Goal: Find specific page/section: Find specific page/section

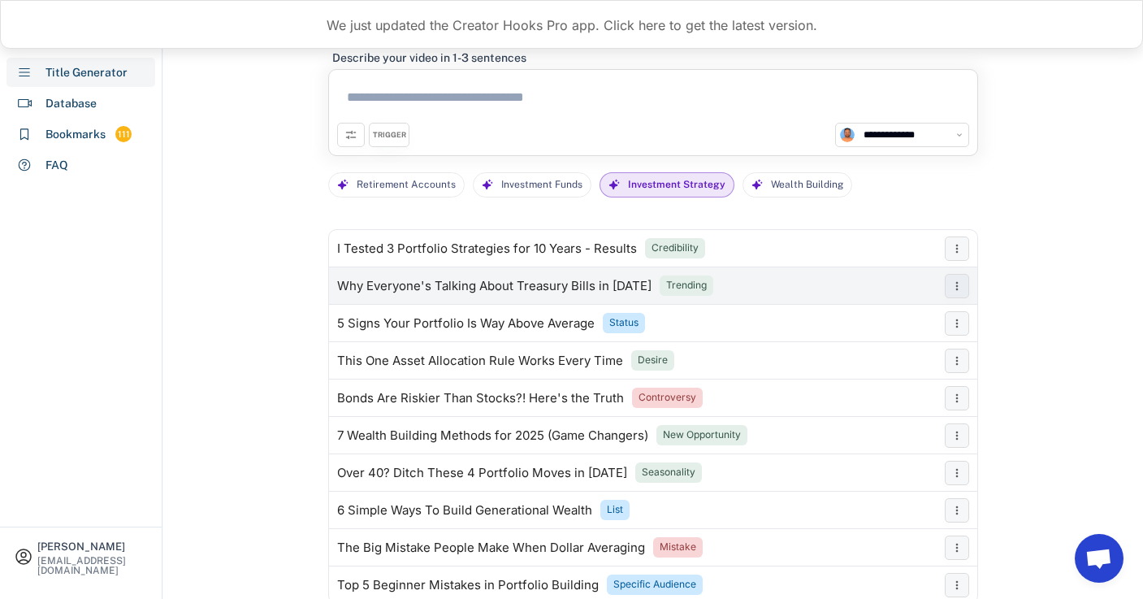
select select "******"
select select "**********"
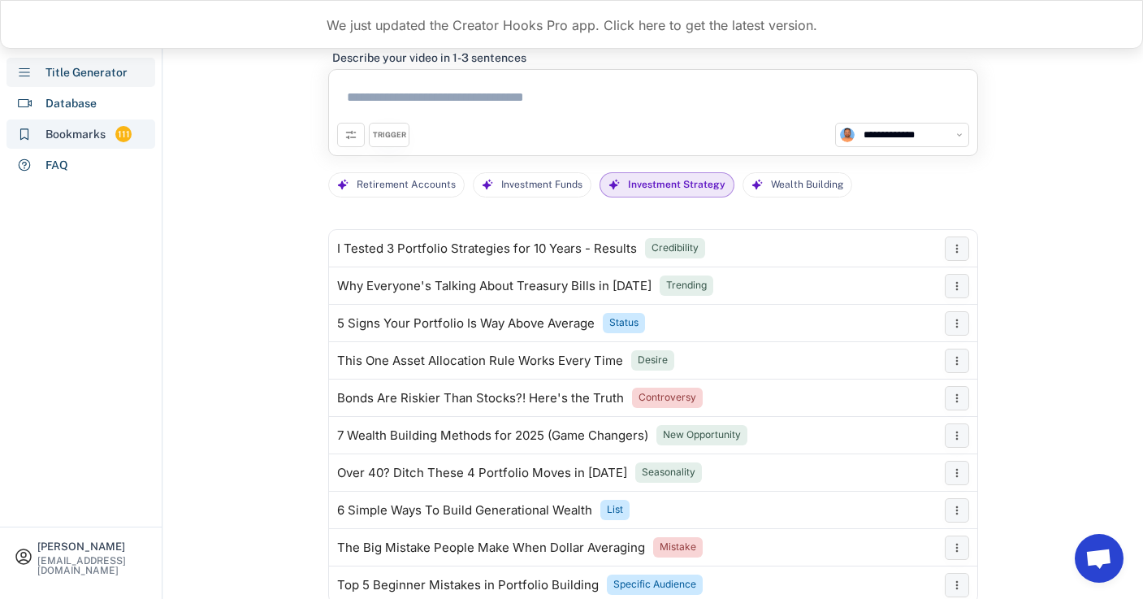
click at [79, 141] on div "Bookmarks" at bounding box center [75, 134] width 60 height 17
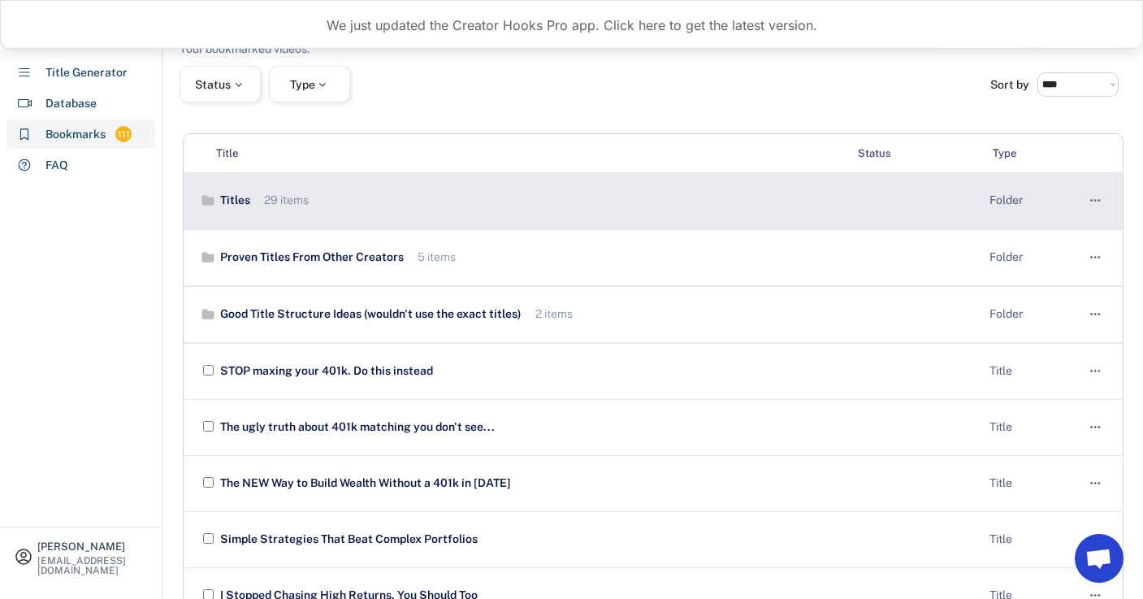
click at [642, 208] on div "Titles 29 items" at bounding box center [521, 201] width 642 height 16
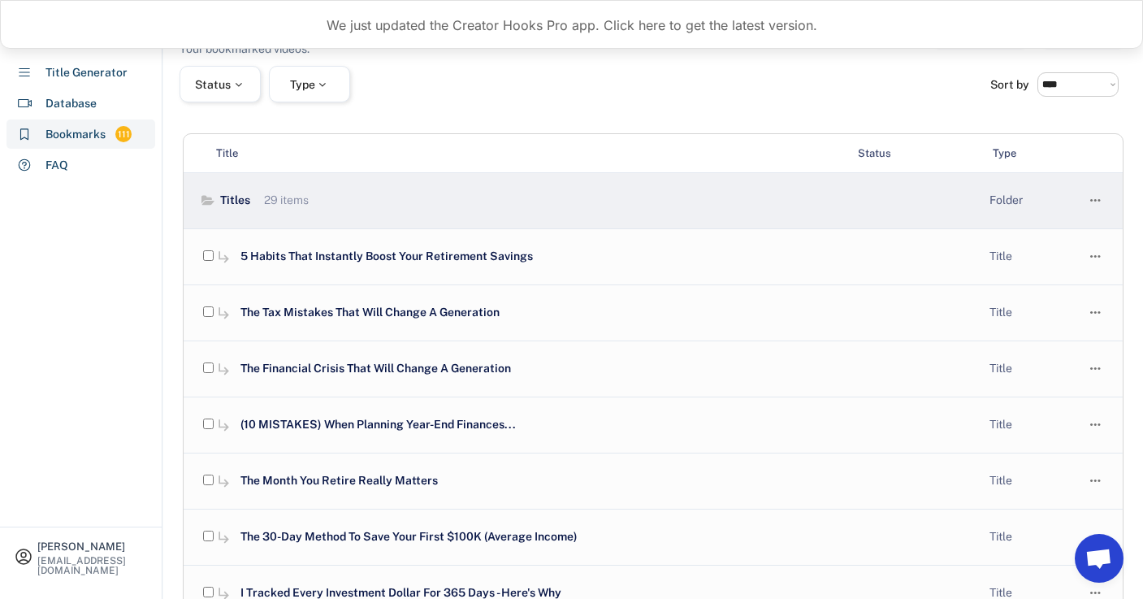
click at [206, 201] on use at bounding box center [207, 201] width 13 height 10
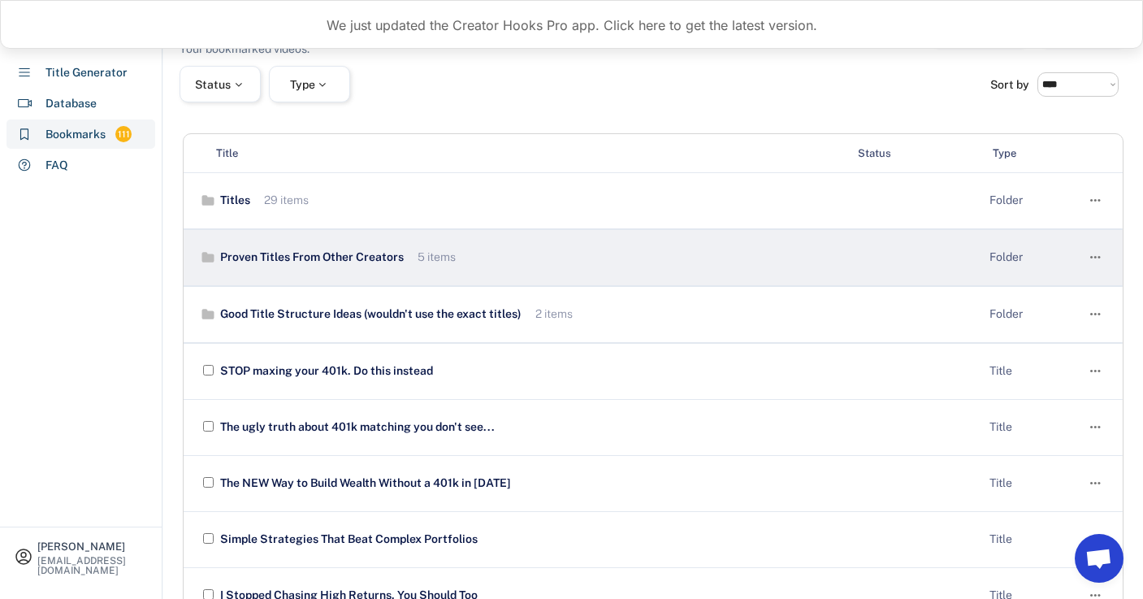
click at [210, 257] on use at bounding box center [208, 257] width 12 height 11
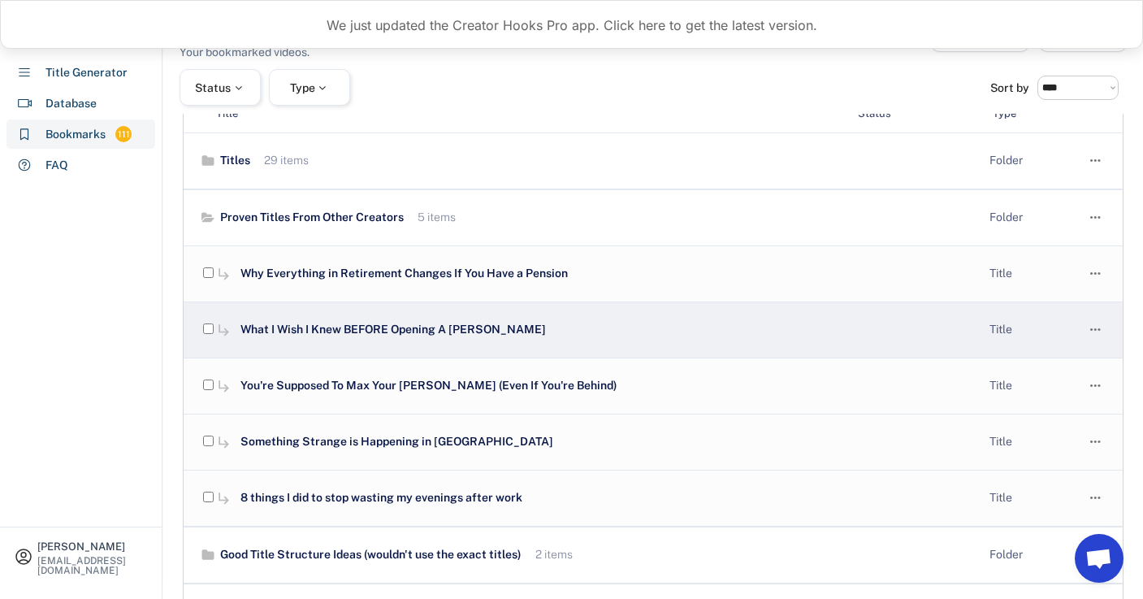
scroll to position [39, 0]
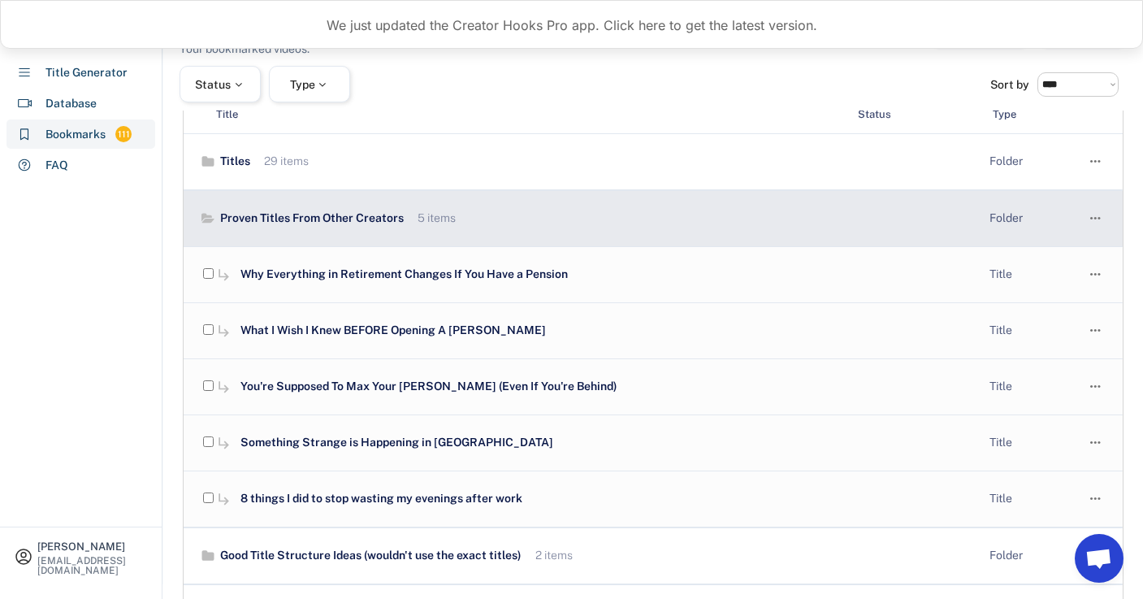
click at [209, 219] on use at bounding box center [207, 219] width 13 height 10
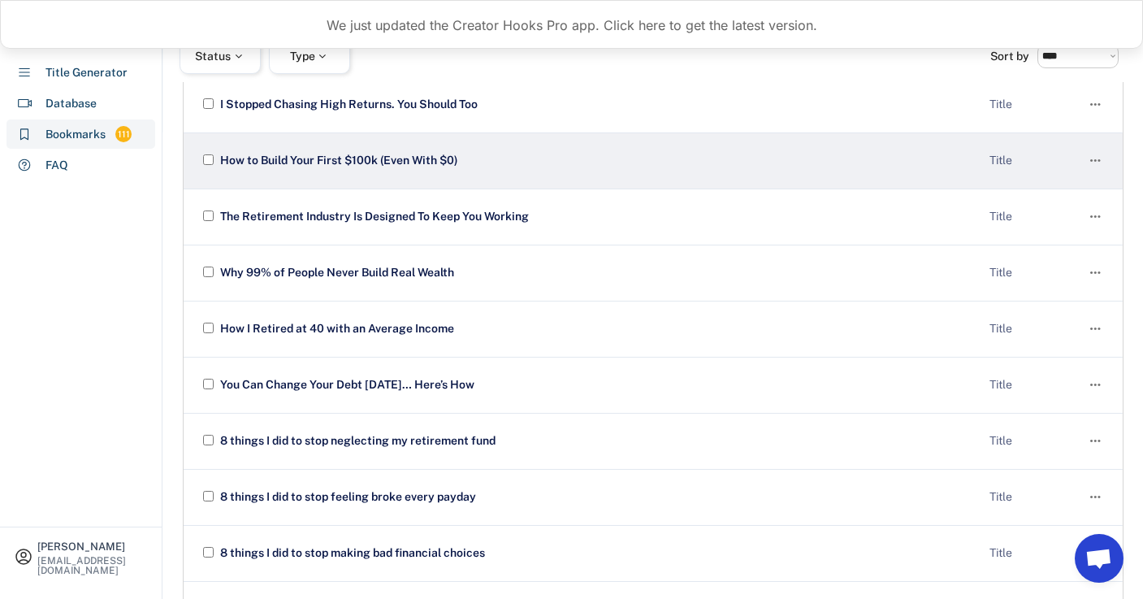
scroll to position [496, 0]
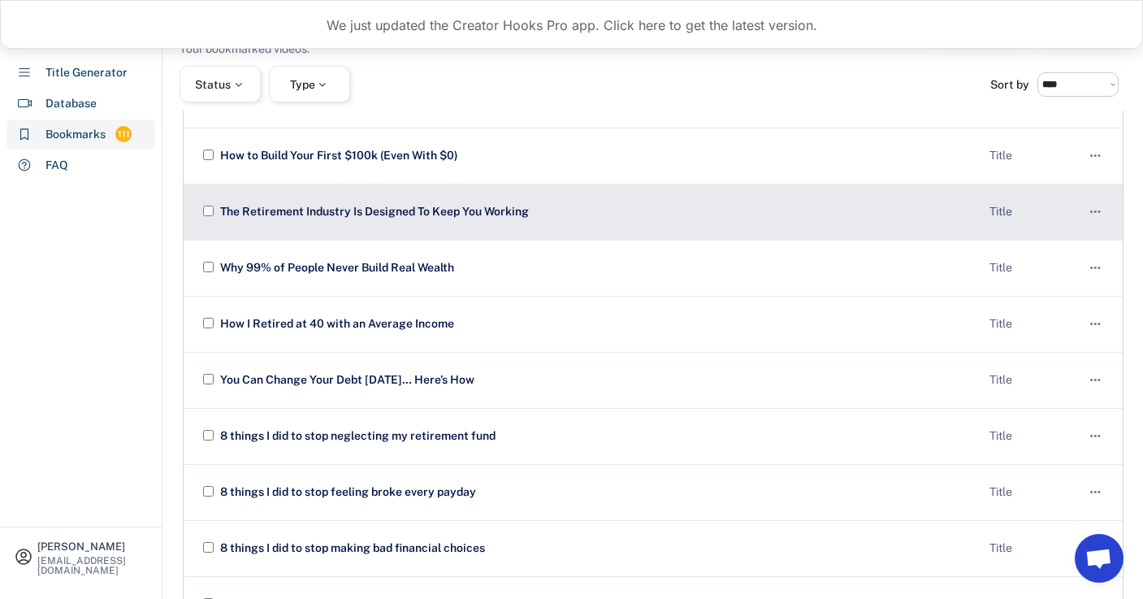
click at [497, 214] on div "The Retirement Industry Is Designed To Keep You Working" at bounding box center [596, 212] width 760 height 16
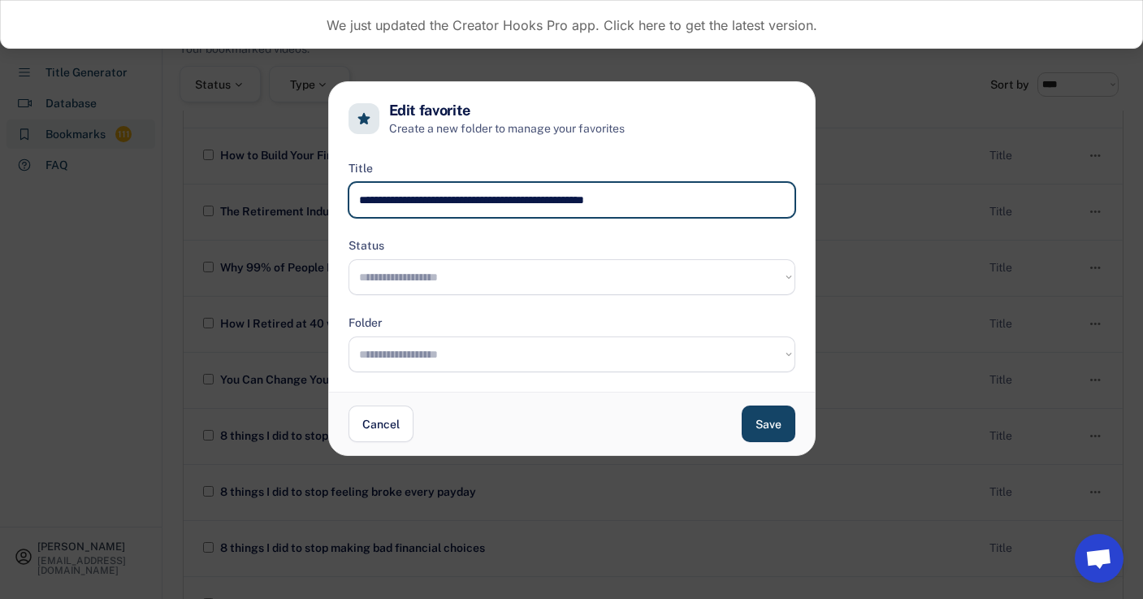
click at [581, 200] on input "input" at bounding box center [572, 200] width 447 height 36
click at [394, 426] on button "Cancel" at bounding box center [381, 423] width 65 height 37
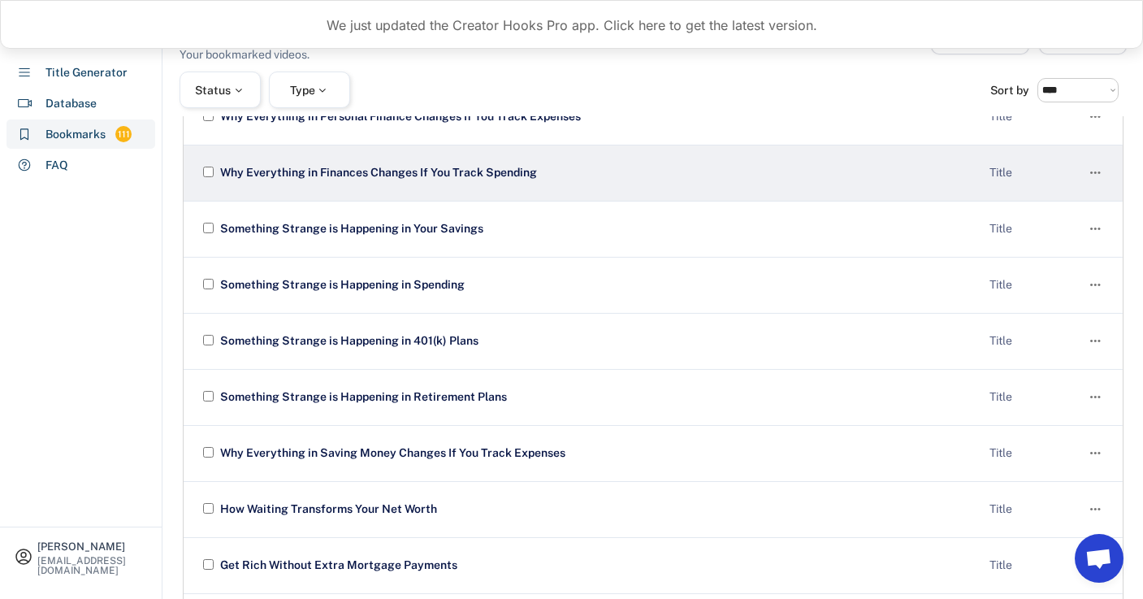
scroll to position [1396, 0]
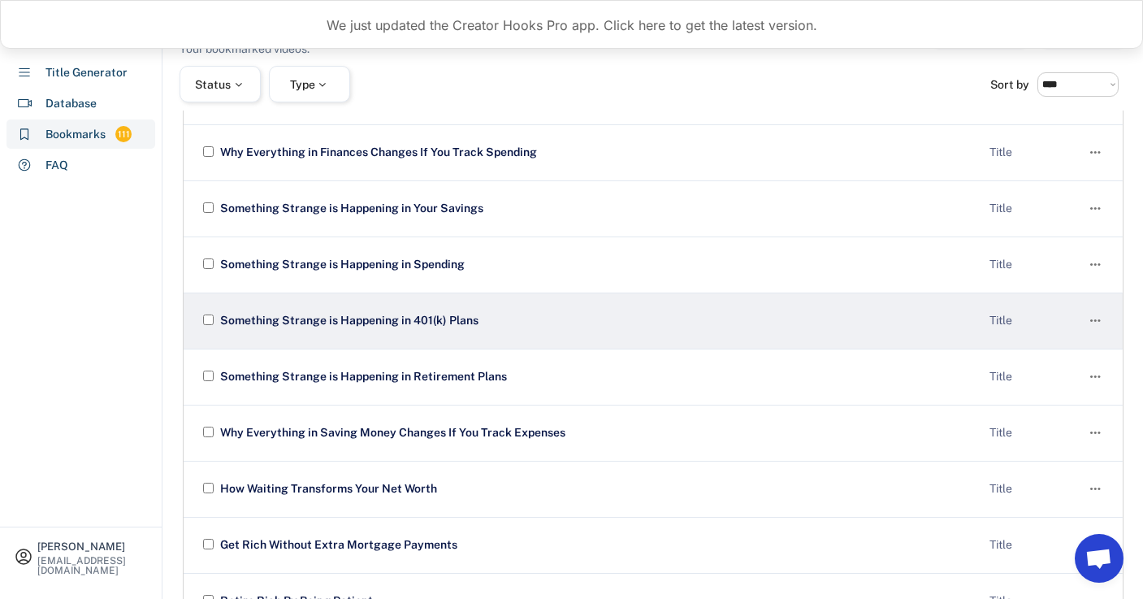
click at [492, 315] on div "Something Strange is Happening in 401(k) Plans" at bounding box center [596, 321] width 760 height 16
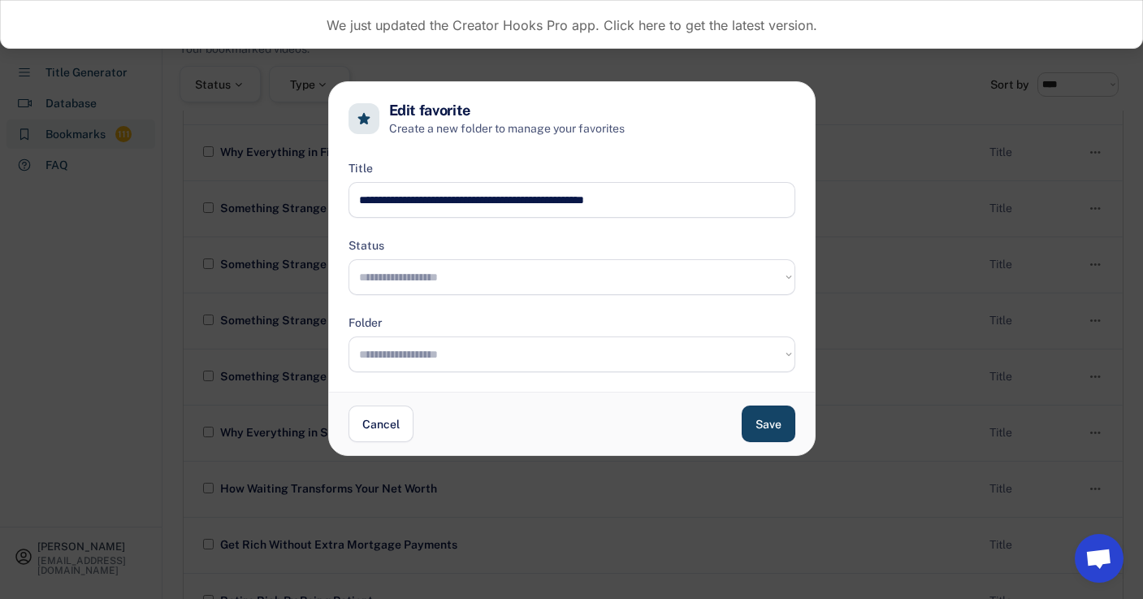
click at [560, 191] on input "input" at bounding box center [572, 200] width 447 height 36
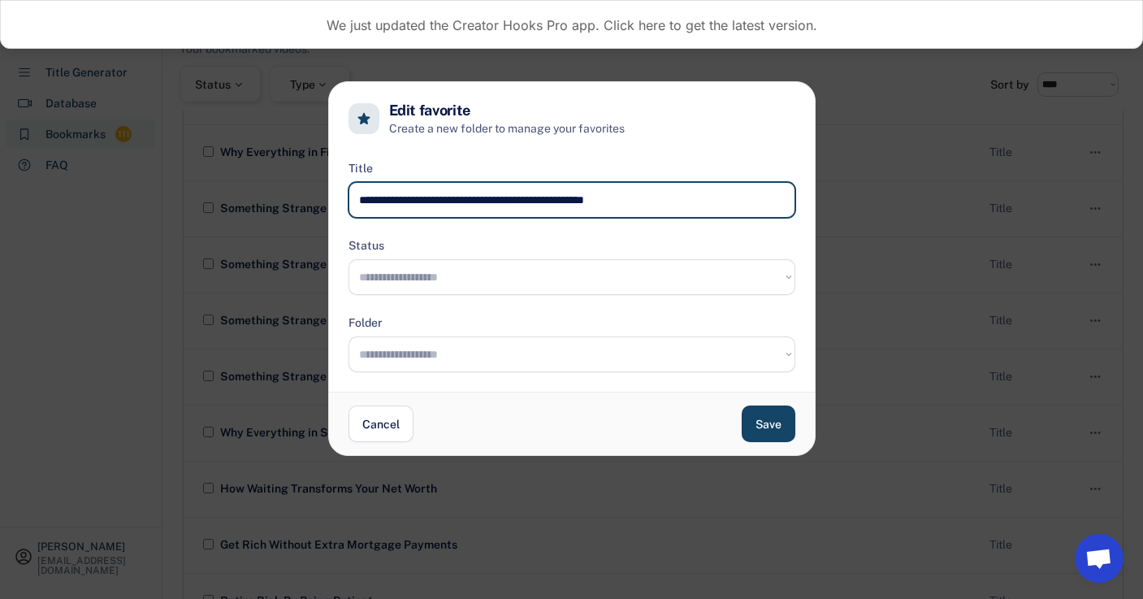
click at [560, 191] on input "input" at bounding box center [572, 200] width 447 height 36
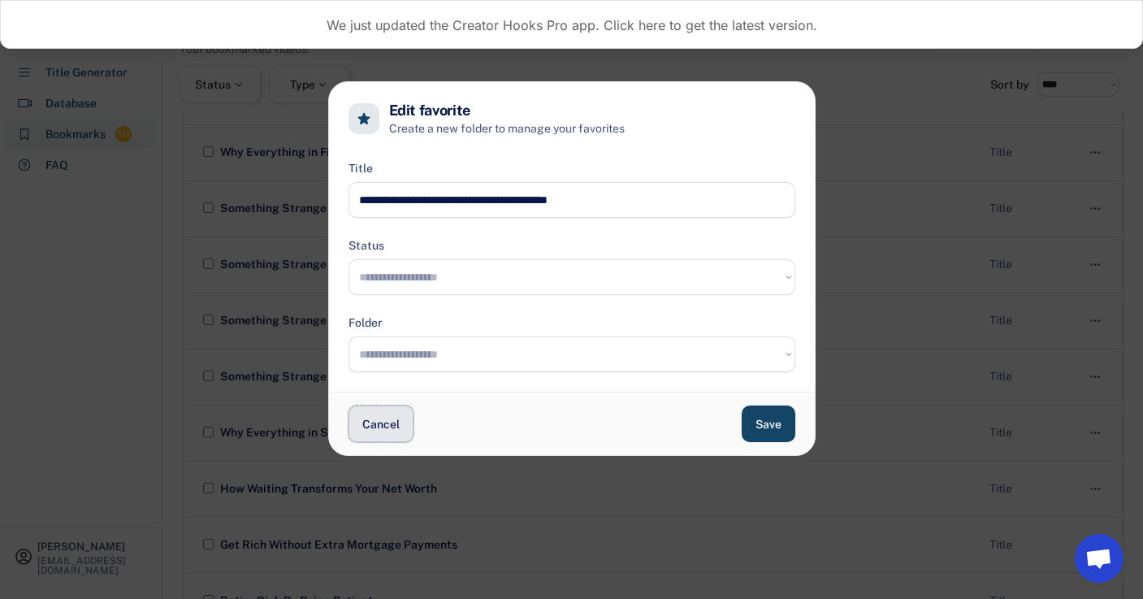
click at [388, 424] on button "Cancel" at bounding box center [381, 423] width 65 height 37
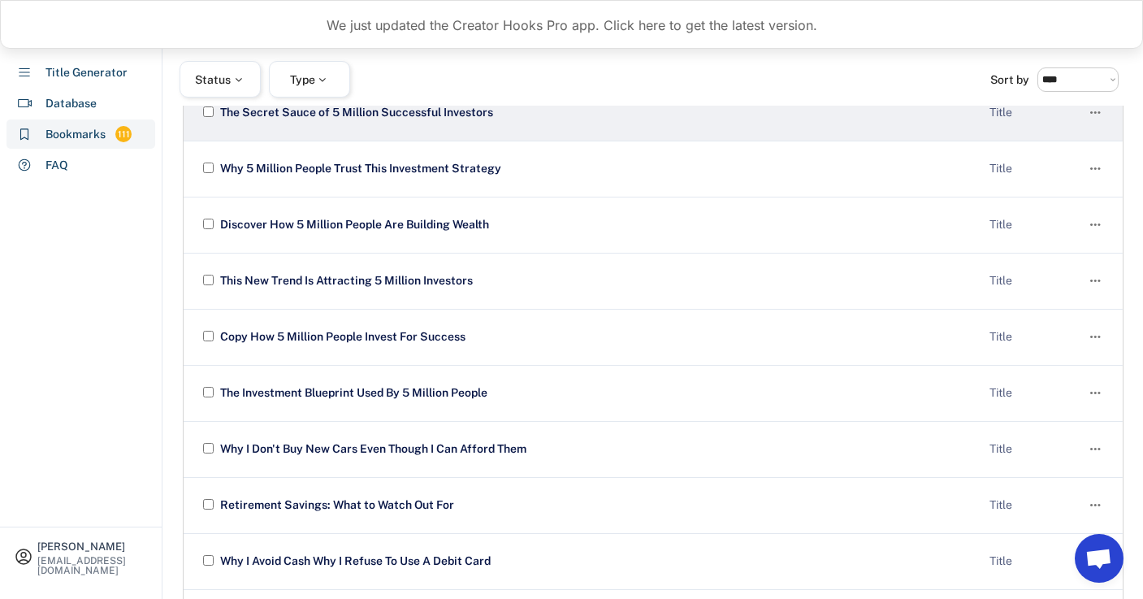
scroll to position [2278, 0]
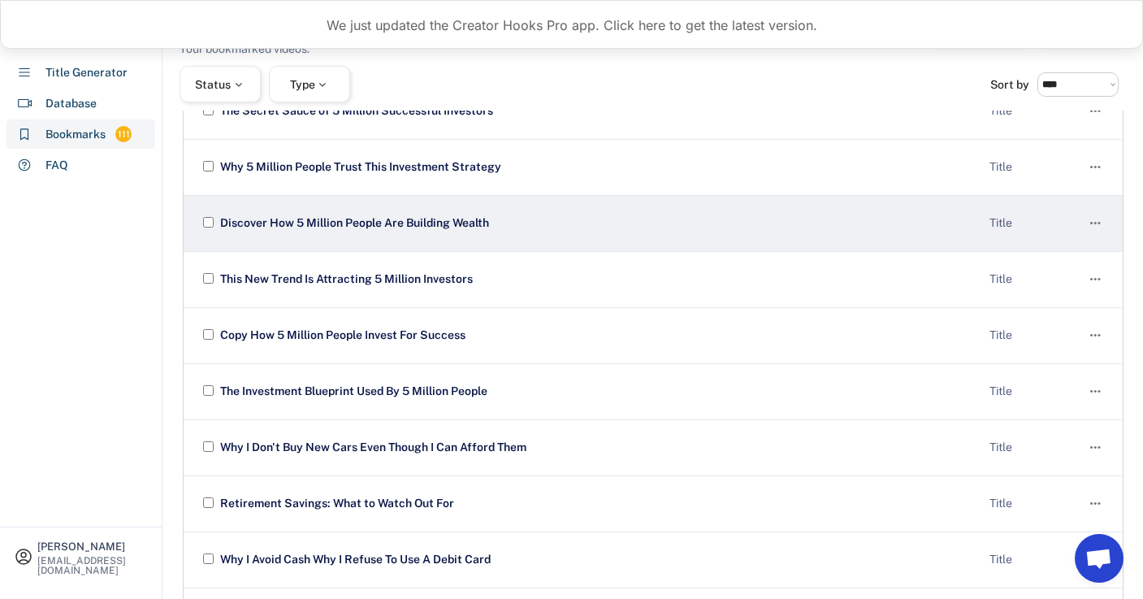
click at [448, 223] on div "Discover How 5 Million People Are Building Wealth" at bounding box center [596, 223] width 760 height 16
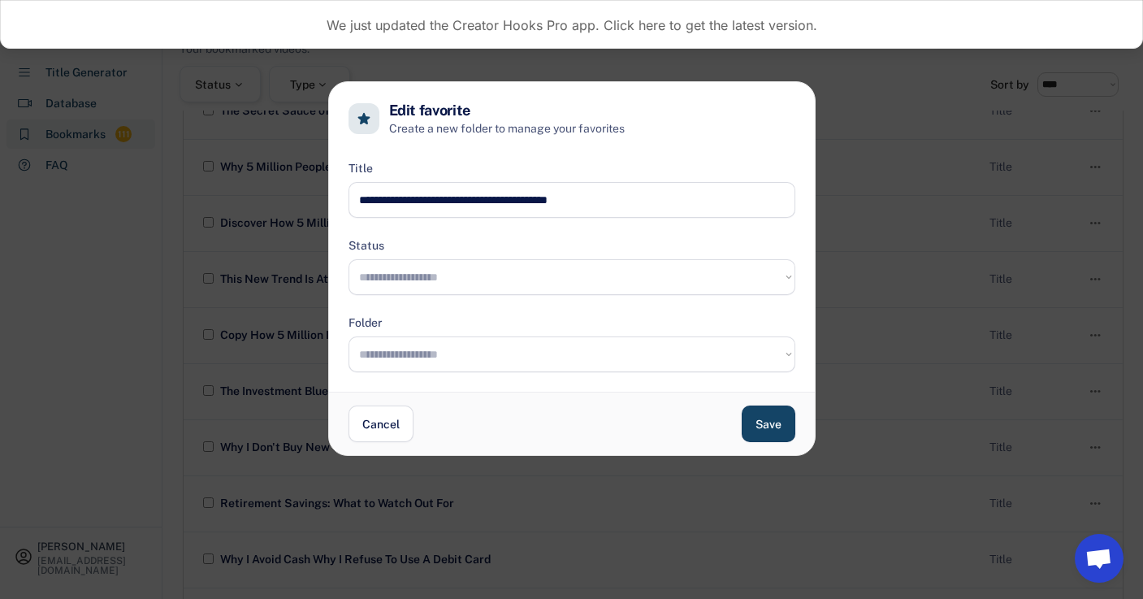
click at [554, 198] on input "input" at bounding box center [572, 200] width 447 height 36
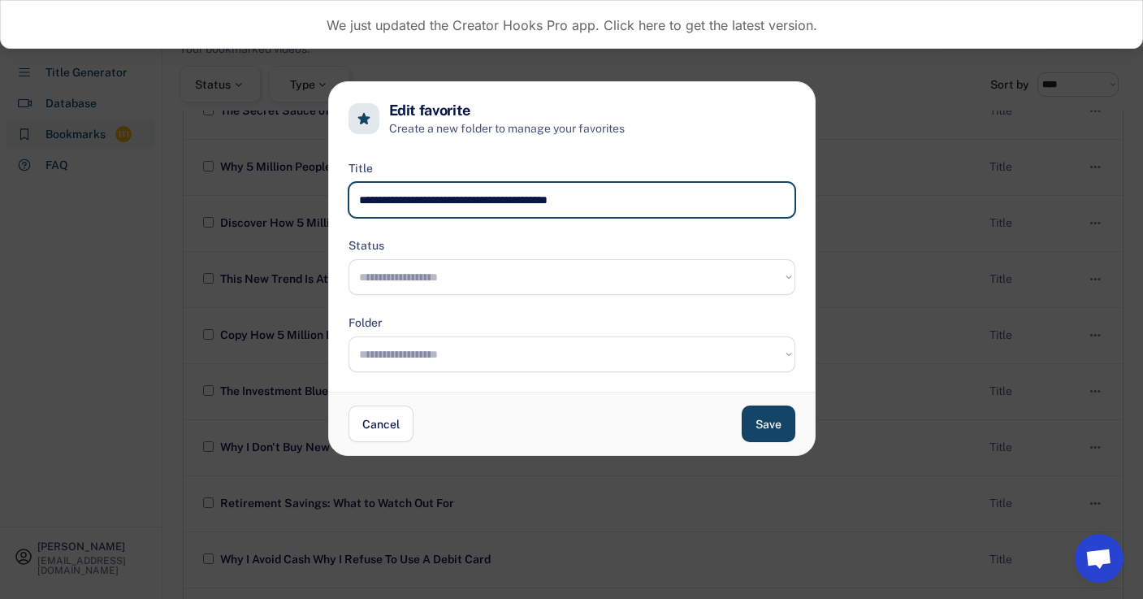
click at [554, 198] on input "input" at bounding box center [572, 200] width 447 height 36
type input "**********"
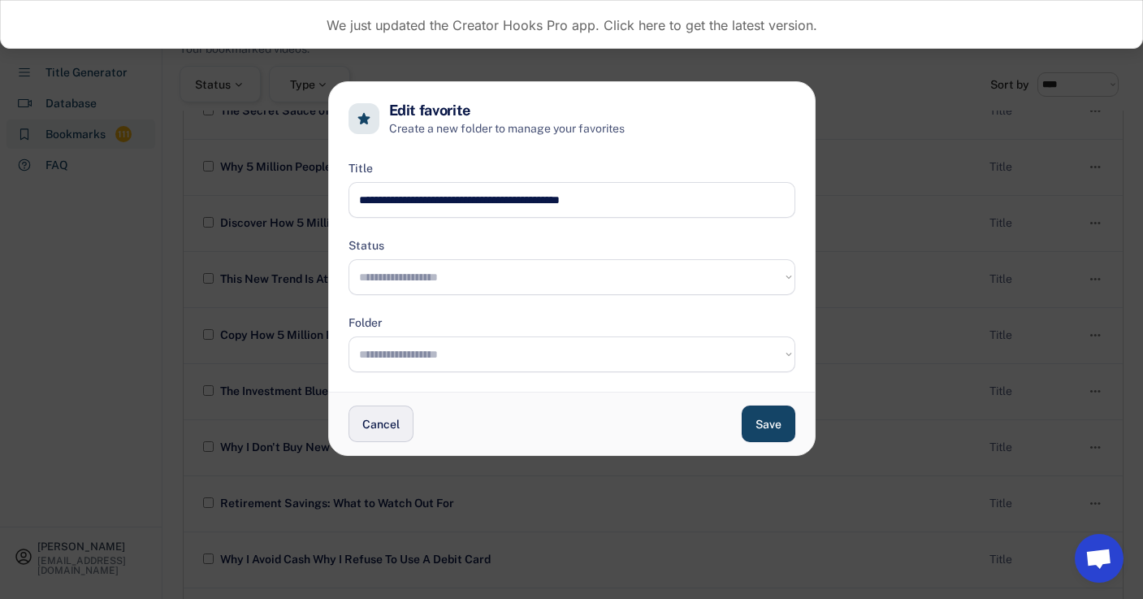
click at [384, 428] on button "Cancel" at bounding box center [381, 423] width 65 height 37
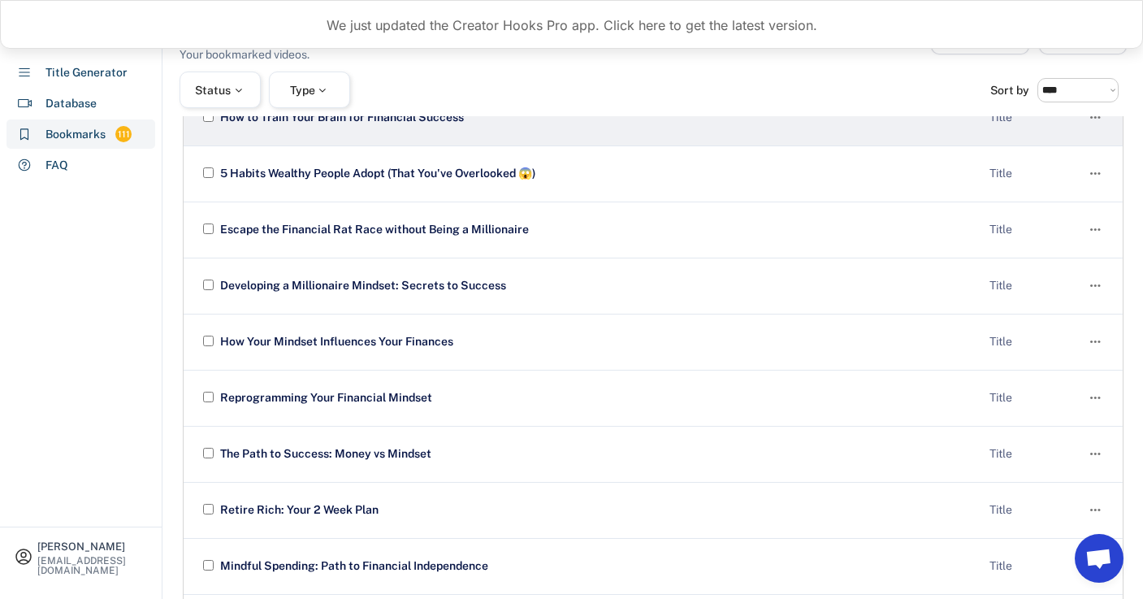
scroll to position [3288, 0]
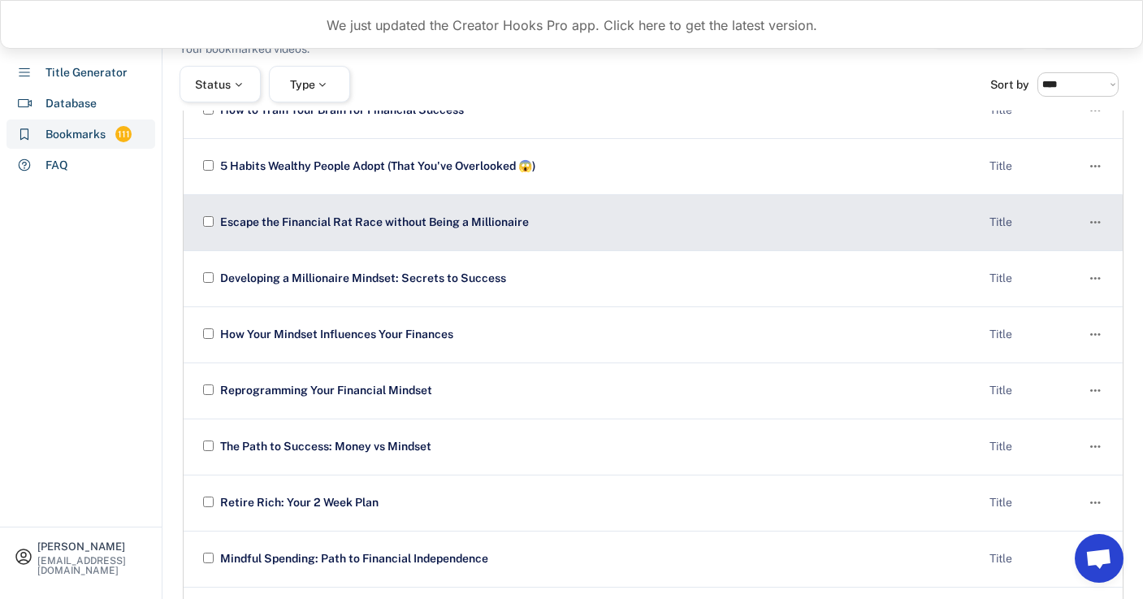
click at [439, 219] on div "Escape the Financial Rat Race without Being a Millionaire" at bounding box center [596, 222] width 760 height 16
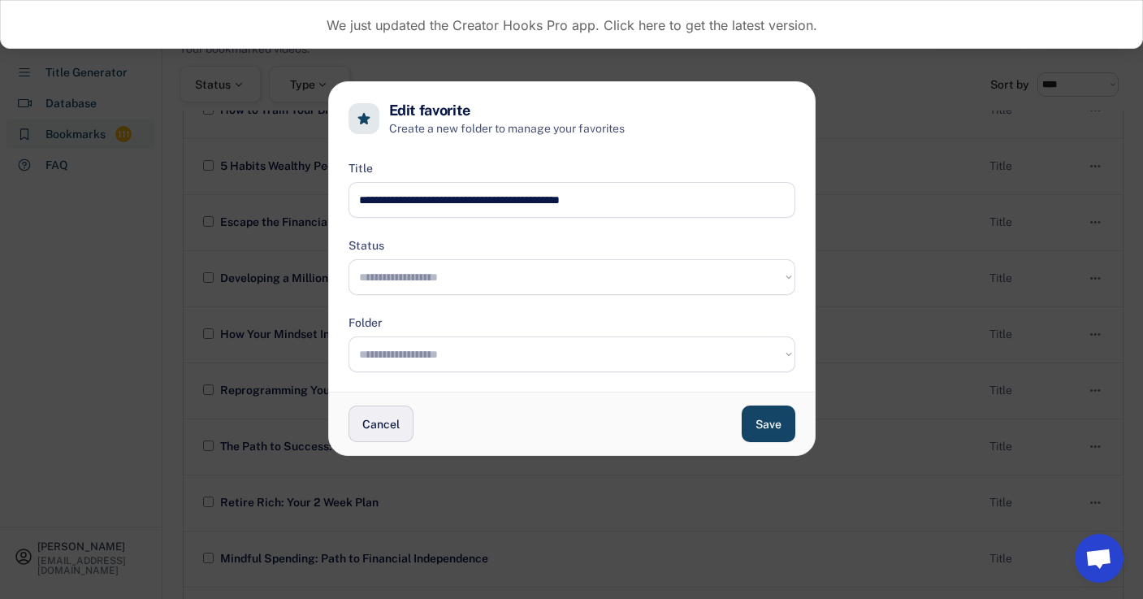
click at [379, 420] on button "Cancel" at bounding box center [381, 423] width 65 height 37
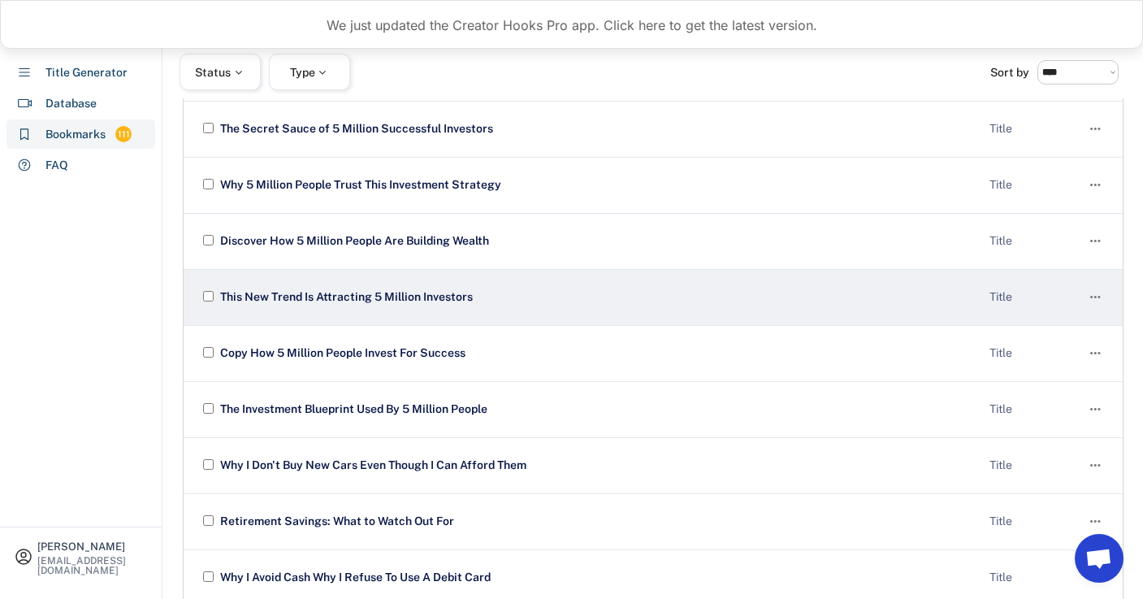
scroll to position [2248, 0]
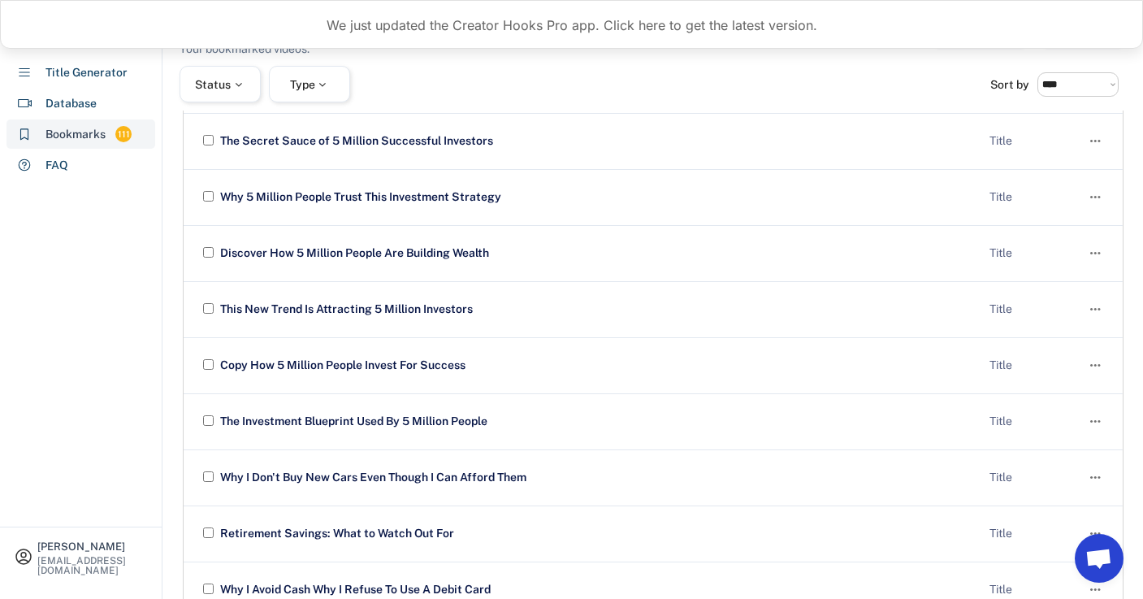
click at [69, 141] on div "Bookmarks" at bounding box center [75, 134] width 60 height 17
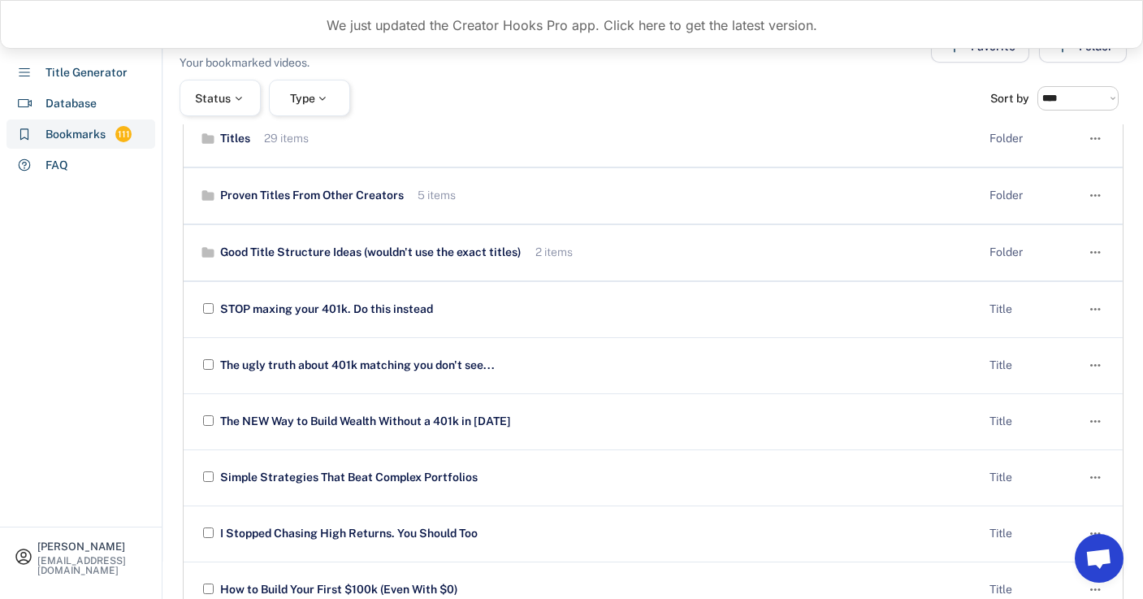
scroll to position [0, 0]
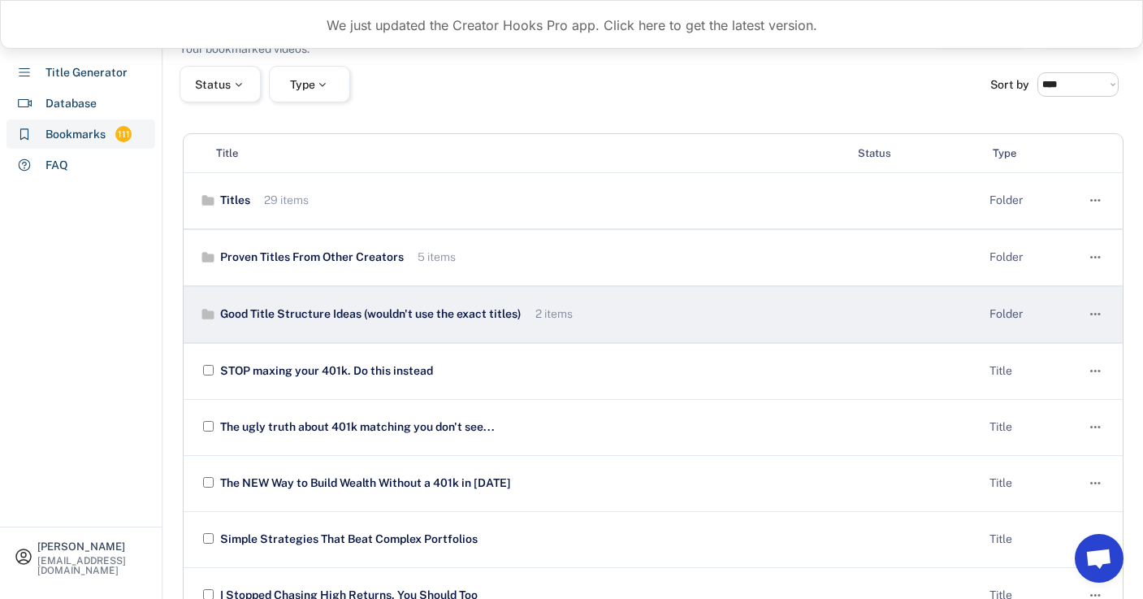
click at [207, 314] on use at bounding box center [208, 314] width 12 height 11
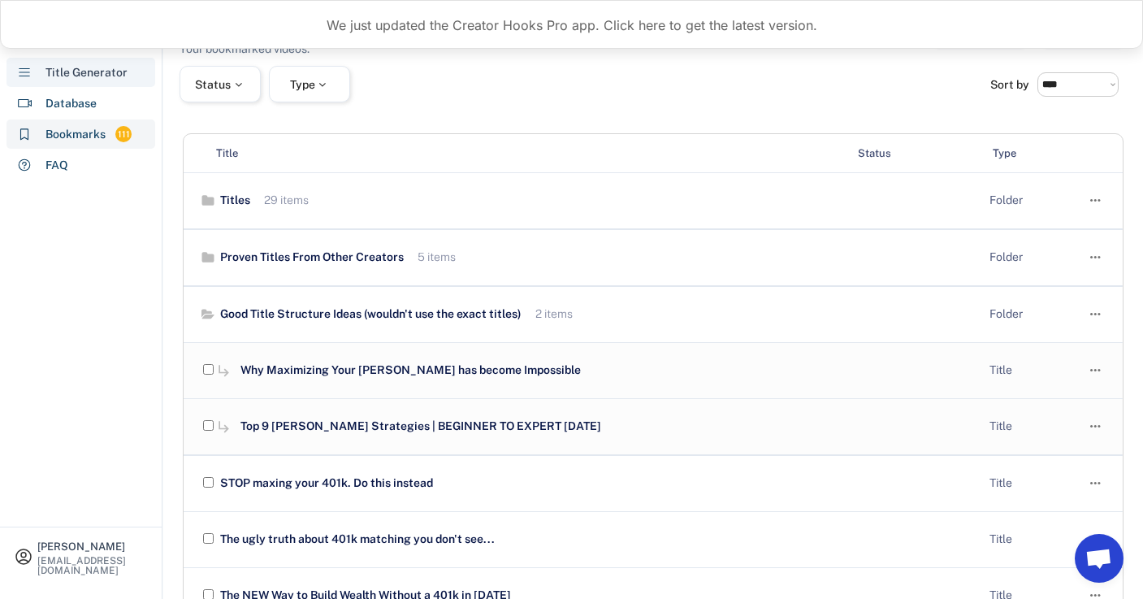
click at [79, 68] on div "Title Generator" at bounding box center [86, 72] width 82 height 17
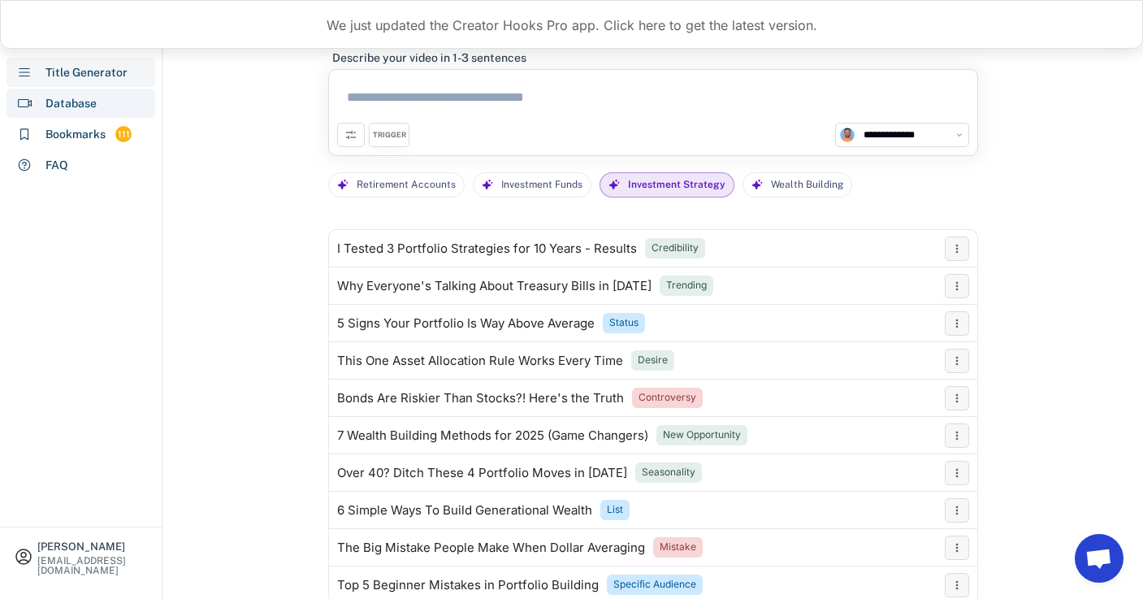
click at [71, 93] on div "Database" at bounding box center [80, 103] width 149 height 29
